Goal: Complete application form: Fill out and submit a form for a specific purpose

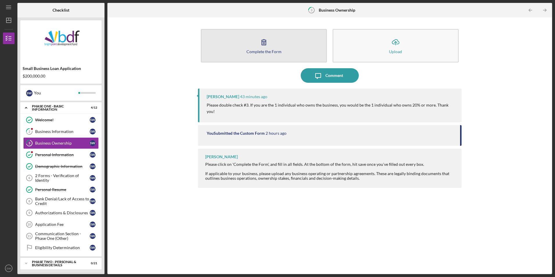
click at [272, 45] on button "Complete the Form Form" at bounding box center [264, 45] width 126 height 33
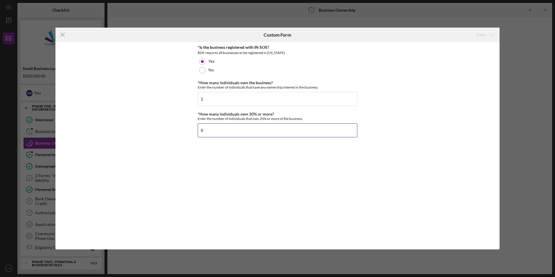
drag, startPoint x: 188, startPoint y: 131, endPoint x: 180, endPoint y: 133, distance: 8.8
click at [180, 133] on div "*Is the business registered with IN SOS? BDF requires all businesses to be regi…" at bounding box center [277, 145] width 444 height 207
type input "1"
click at [483, 32] on div "Save" at bounding box center [481, 35] width 8 height 12
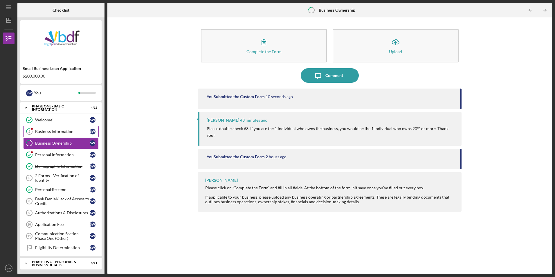
click at [61, 131] on div "Business Information" at bounding box center [62, 131] width 55 height 5
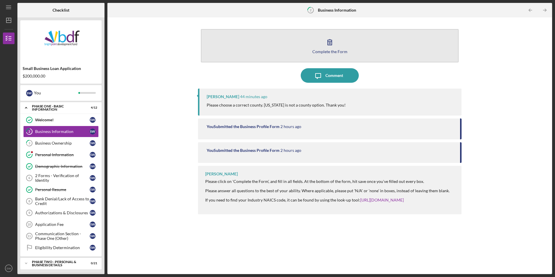
click at [340, 47] on button "Complete the Form Form" at bounding box center [330, 45] width 258 height 33
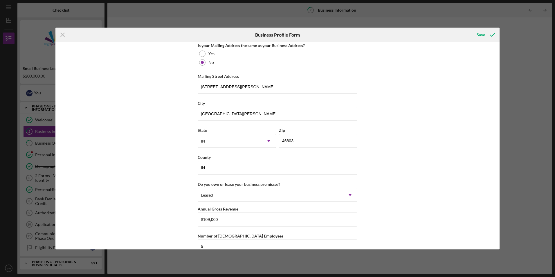
scroll to position [465, 0]
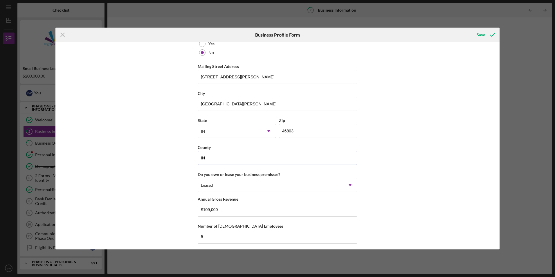
drag, startPoint x: 217, startPoint y: 161, endPoint x: 189, endPoint y: 165, distance: 27.9
click at [187, 165] on div "Business Name Helping Hands Home Care Services LLC DBA Business Start Date [DAT…" at bounding box center [277, 145] width 444 height 207
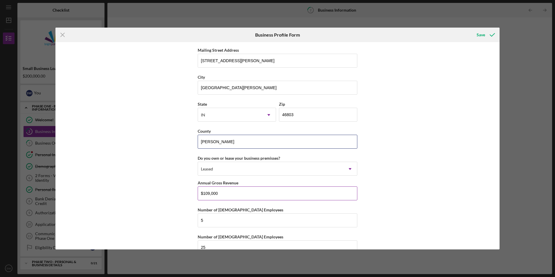
scroll to position [495, 0]
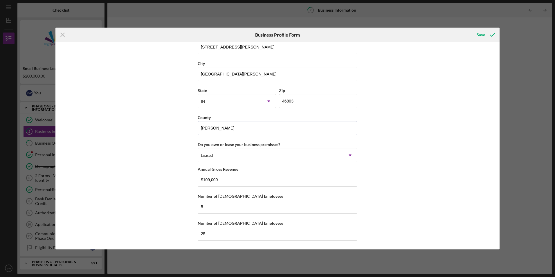
type input "[PERSON_NAME]"
click at [398, 204] on div "Business Name Helping Hands Home Care Services LLC DBA Business Start Date [DAT…" at bounding box center [277, 145] width 444 height 207
click at [481, 33] on div "Save" at bounding box center [481, 35] width 8 height 12
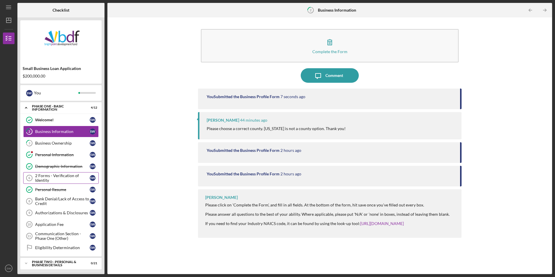
click at [58, 176] on div "2 Forms - Verification of Identity" at bounding box center [62, 177] width 55 height 9
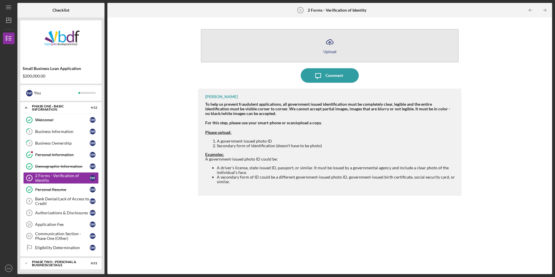
click at [328, 44] on icon "Icon/Upload" at bounding box center [330, 42] width 15 height 15
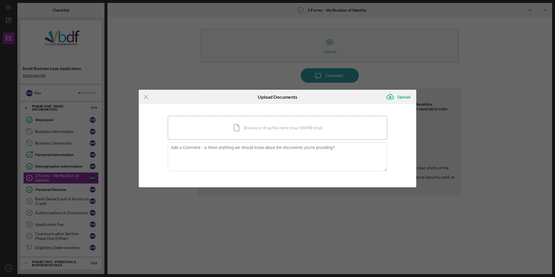
click at [281, 123] on div "Icon/Document Browse or drag files here (max 100MB total) Tap to choose files o…" at bounding box center [278, 128] width 220 height 24
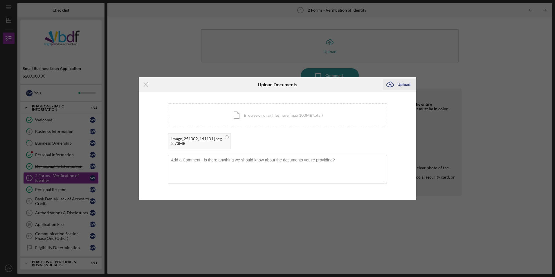
click at [399, 83] on div "Upload" at bounding box center [404, 85] width 13 height 12
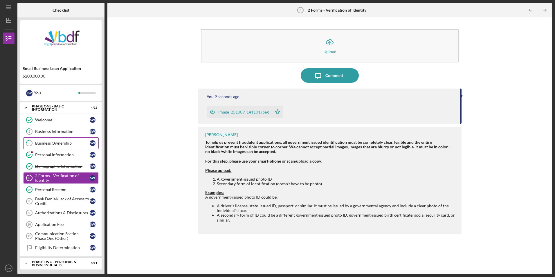
click at [60, 143] on div "Business Ownership" at bounding box center [62, 143] width 55 height 5
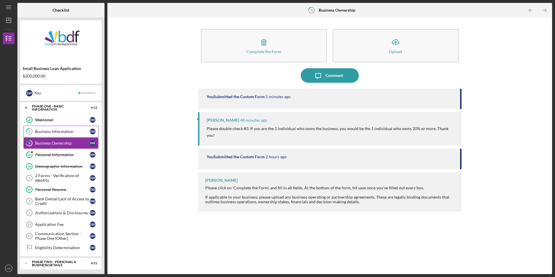
click at [63, 130] on div "Business Information" at bounding box center [62, 131] width 55 height 5
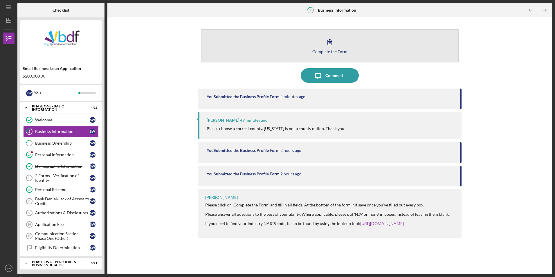
click at [339, 48] on button "Complete the Form Form" at bounding box center [330, 45] width 258 height 33
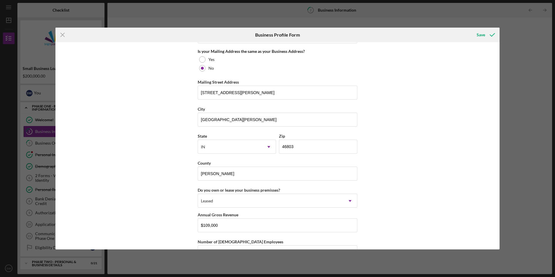
scroll to position [465, 0]
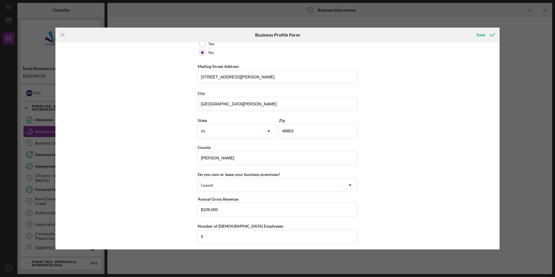
drag, startPoint x: 63, startPoint y: 35, endPoint x: 76, endPoint y: 51, distance: 20.7
click at [63, 35] on line at bounding box center [63, 35] width 4 height 4
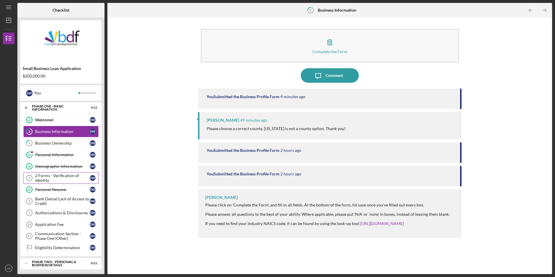
click at [48, 179] on div "2 Forms - Verification of Identity" at bounding box center [62, 177] width 55 height 9
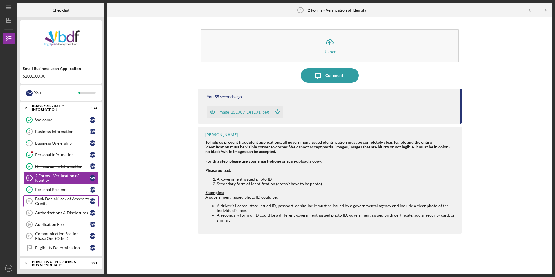
click at [60, 202] on div "Bank Denial/Lack of Access to Credit" at bounding box center [62, 201] width 55 height 9
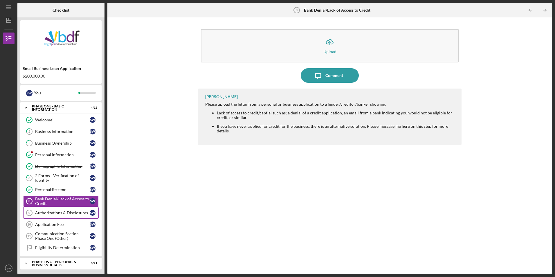
click at [58, 215] on div "Authorizations & Disclosures" at bounding box center [62, 213] width 55 height 5
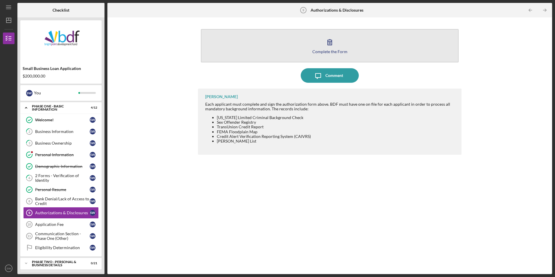
click at [335, 48] on icon "button" at bounding box center [330, 42] width 15 height 15
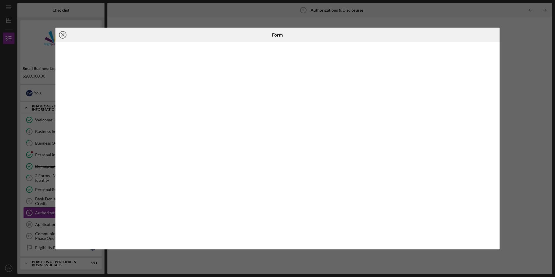
click at [61, 35] on icon "Icon/Close" at bounding box center [62, 35] width 15 height 15
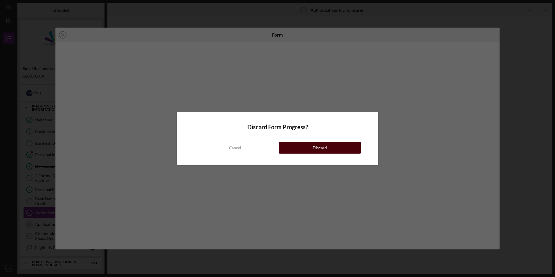
click at [331, 147] on button "Discard" at bounding box center [320, 148] width 82 height 12
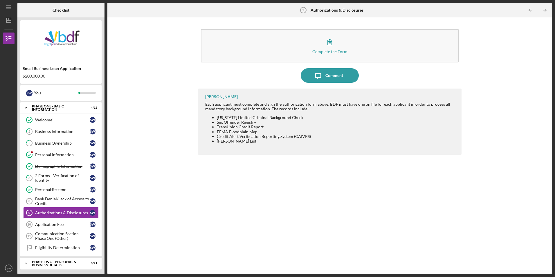
click at [201, 29] on button "Complete the Form Form" at bounding box center [330, 45] width 258 height 33
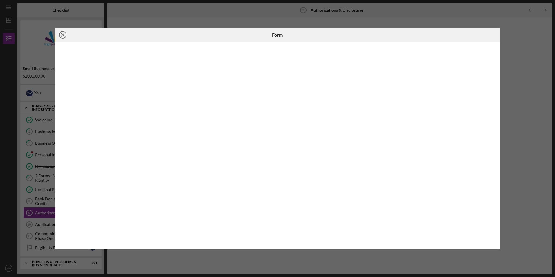
click at [60, 34] on icon "Icon/Close" at bounding box center [62, 35] width 15 height 15
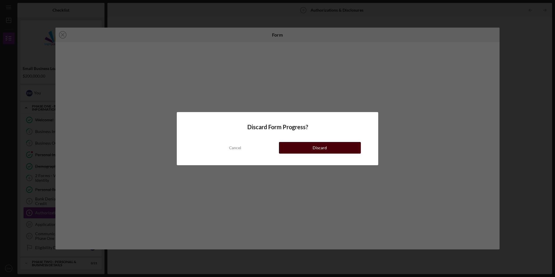
click at [313, 149] on button "Discard" at bounding box center [320, 148] width 82 height 12
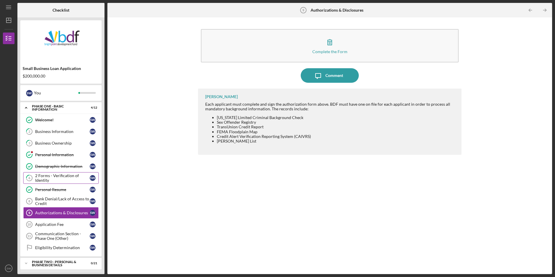
click at [61, 178] on div "2 Forms - Verification of Identity" at bounding box center [62, 177] width 55 height 9
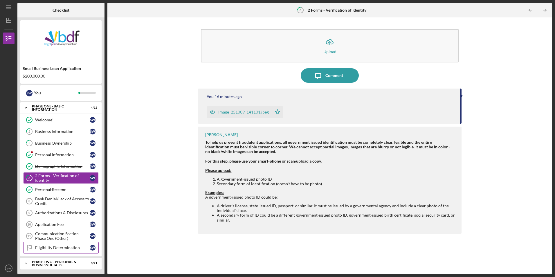
click at [61, 248] on div "Eligibility Determination" at bounding box center [62, 247] width 55 height 5
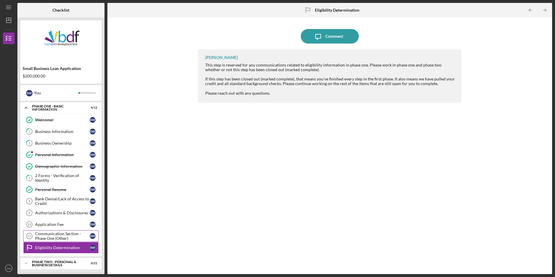
click at [61, 235] on div "Communication Section - Phase One (Other)" at bounding box center [62, 235] width 55 height 9
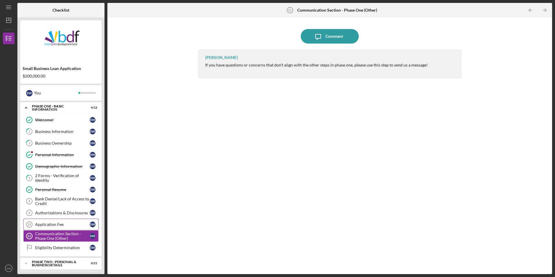
click at [60, 228] on link "Application Fee 10 Application Fee S W" at bounding box center [61, 225] width 76 height 12
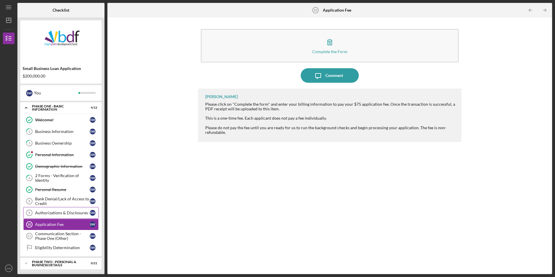
click at [60, 210] on link "Authorizations & Disclosures 9 Authorizations & Disclosures S W" at bounding box center [61, 213] width 76 height 12
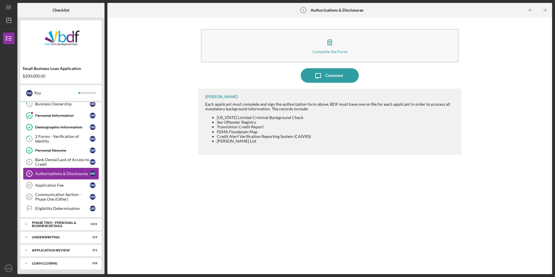
scroll to position [40, 0]
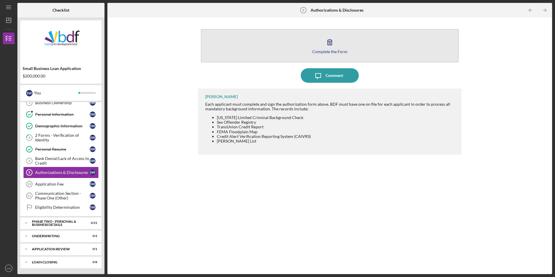
click at [330, 43] on icon "button" at bounding box center [330, 42] width 15 height 15
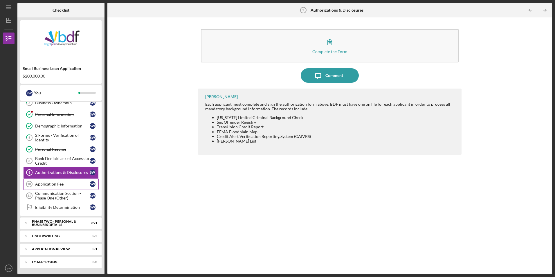
click at [48, 184] on div "Application Fee" at bounding box center [62, 184] width 55 height 5
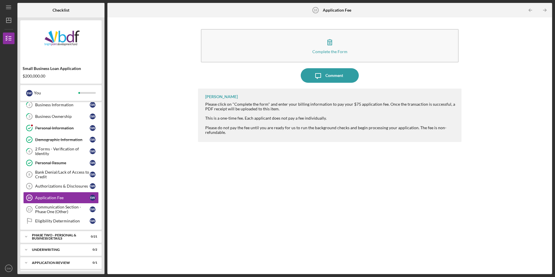
scroll to position [40, 0]
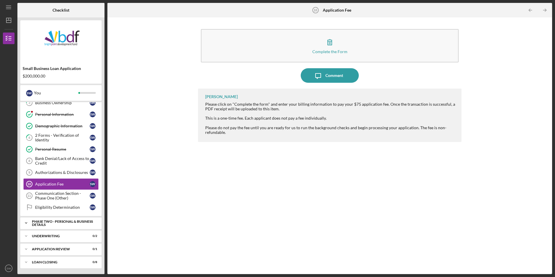
click at [50, 219] on div "Icon/Expander PHASE TWO - PERSONAL & BUSINESS DETAILS 0 / 21" at bounding box center [60, 223] width 81 height 12
click at [45, 237] on div "Household Budget" at bounding box center [62, 235] width 55 height 5
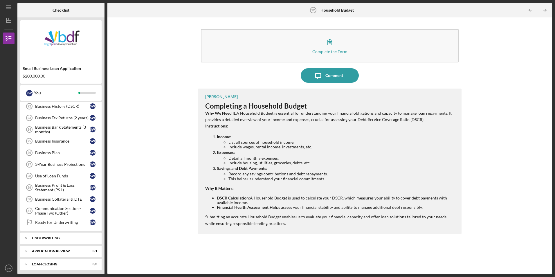
scroll to position [288, 0]
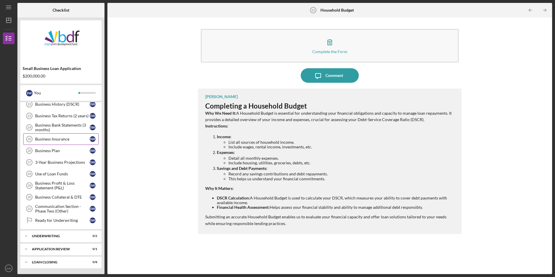
click at [61, 135] on link "Business Insurance 25 Business Insurance S W" at bounding box center [61, 139] width 76 height 12
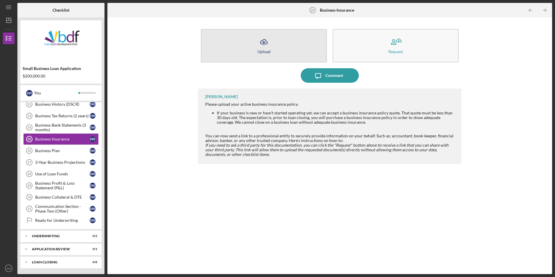
click at [276, 41] on button "Icon/Upload Upload" at bounding box center [264, 45] width 126 height 33
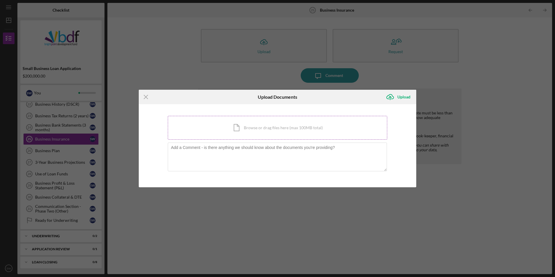
click at [278, 128] on div "Icon/Document Browse or drag files here (max 100MB total) Tap to choose files o…" at bounding box center [278, 128] width 220 height 24
click at [143, 96] on icon "Icon/Menu Close" at bounding box center [146, 97] width 15 height 15
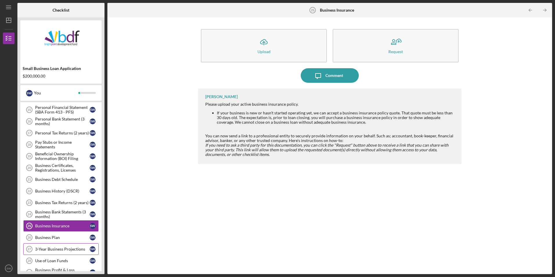
scroll to position [200, 0]
